Goal: Task Accomplishment & Management: Manage account settings

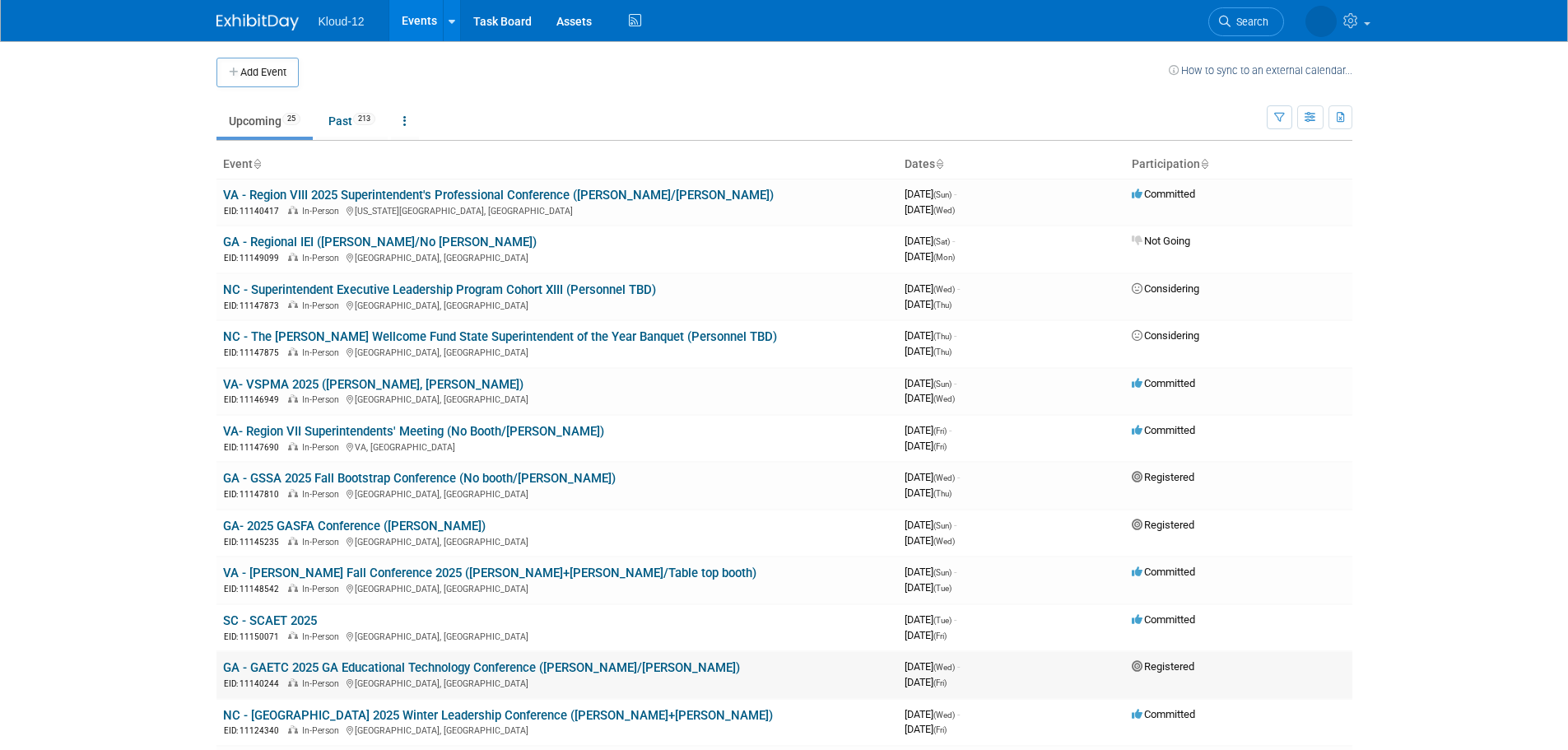
click at [269, 668] on link "GA - GAETC 2025 GA Educational Technology Conference ([PERSON_NAME]/[PERSON_NAM…" at bounding box center [481, 668] width 517 height 14
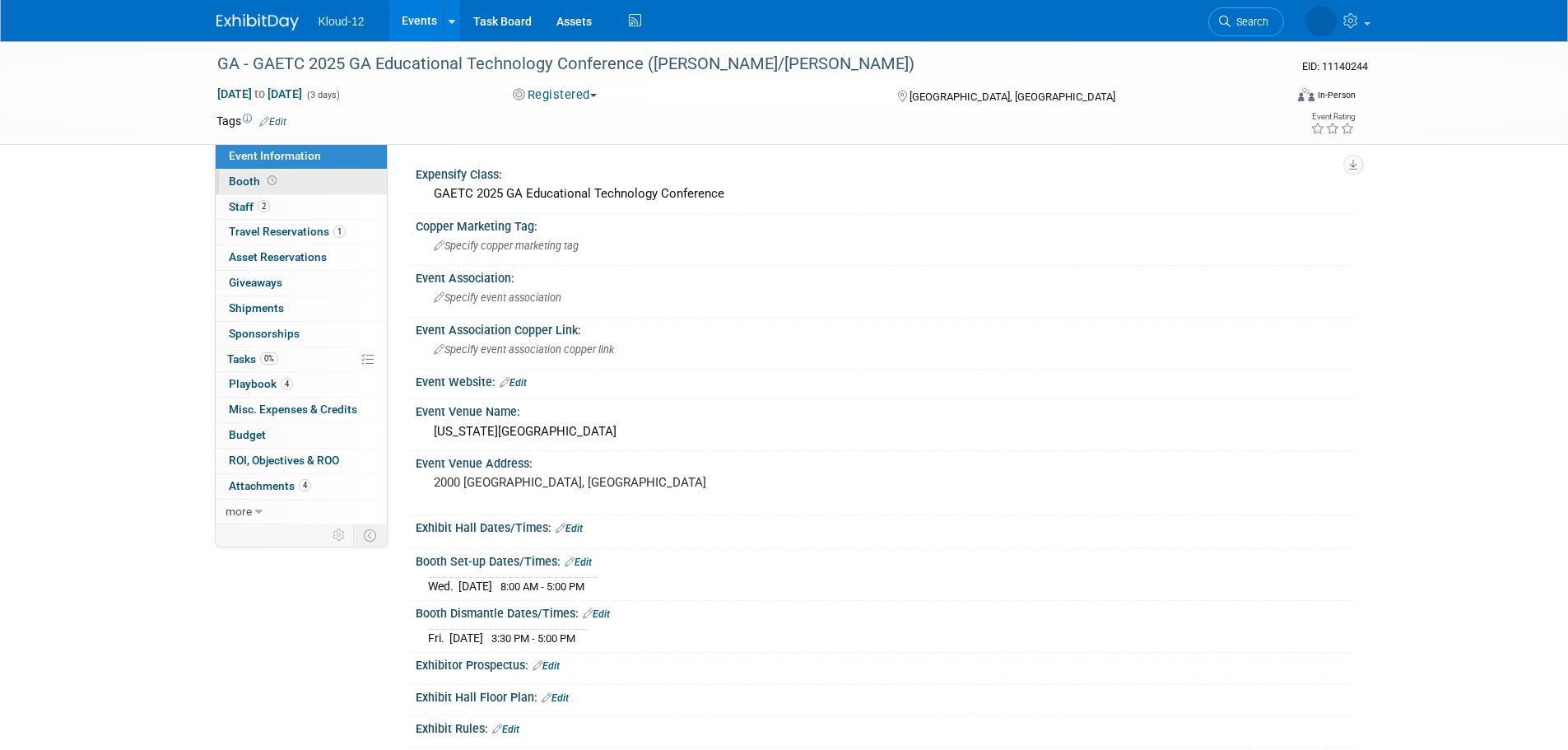
click at [250, 179] on span "Booth" at bounding box center [254, 181] width 51 height 14
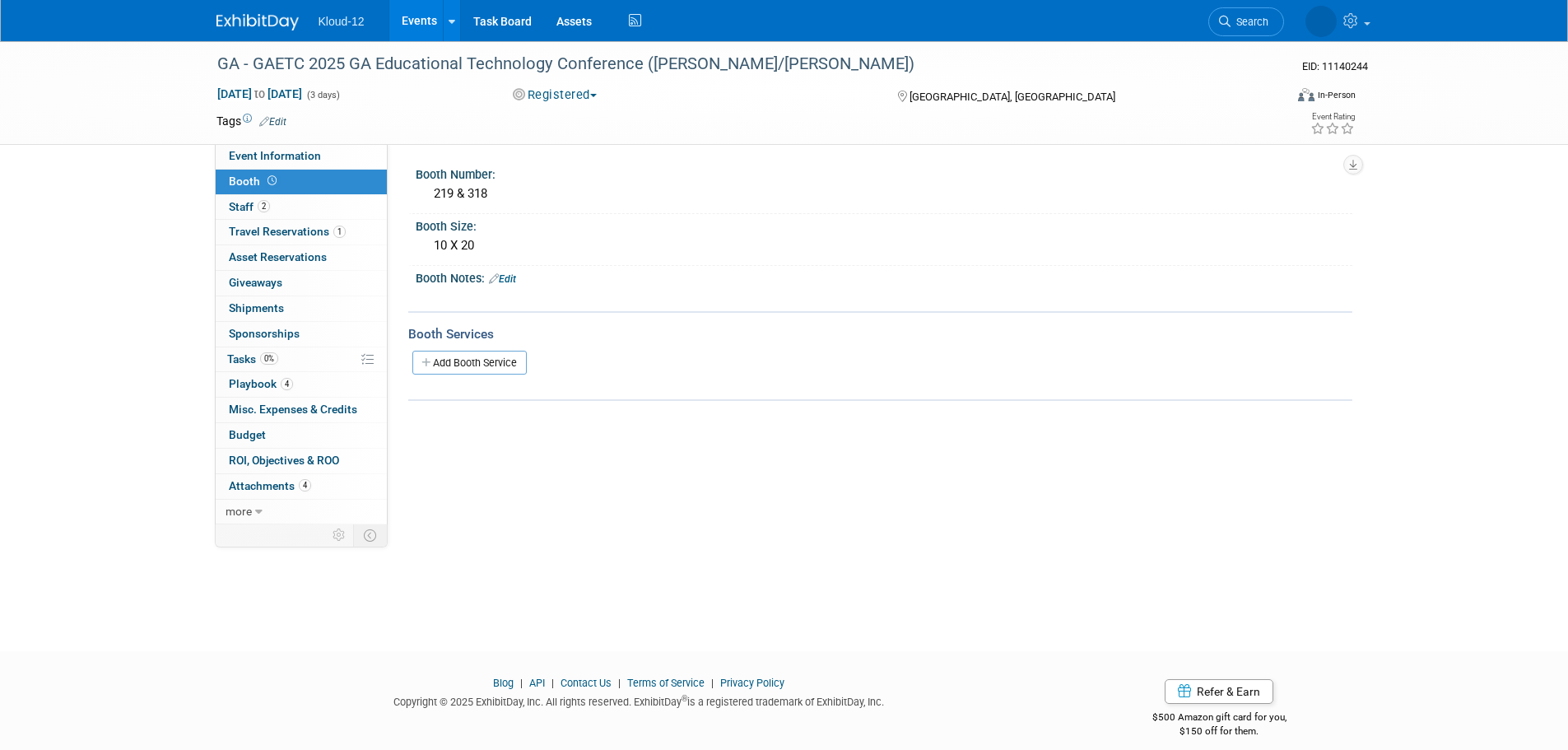
click at [511, 279] on link "Edit" at bounding box center [502, 279] width 27 height 12
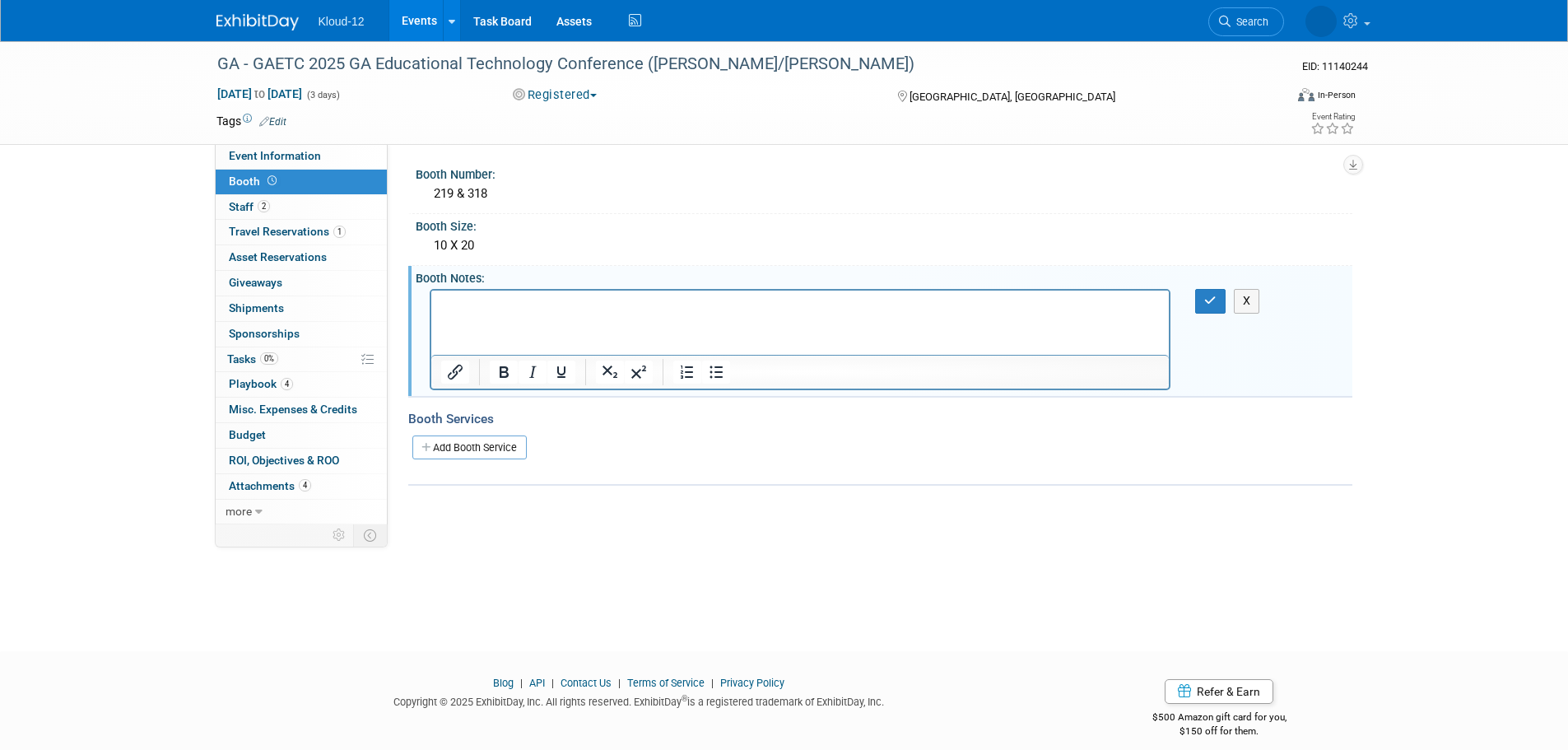
click at [495, 307] on p "Rich Text Area. Press ALT-0 for help." at bounding box center [800, 305] width 719 height 16
click at [1210, 300] on icon "button" at bounding box center [1211, 300] width 13 height 12
